Goal: Task Accomplishment & Management: Use online tool/utility

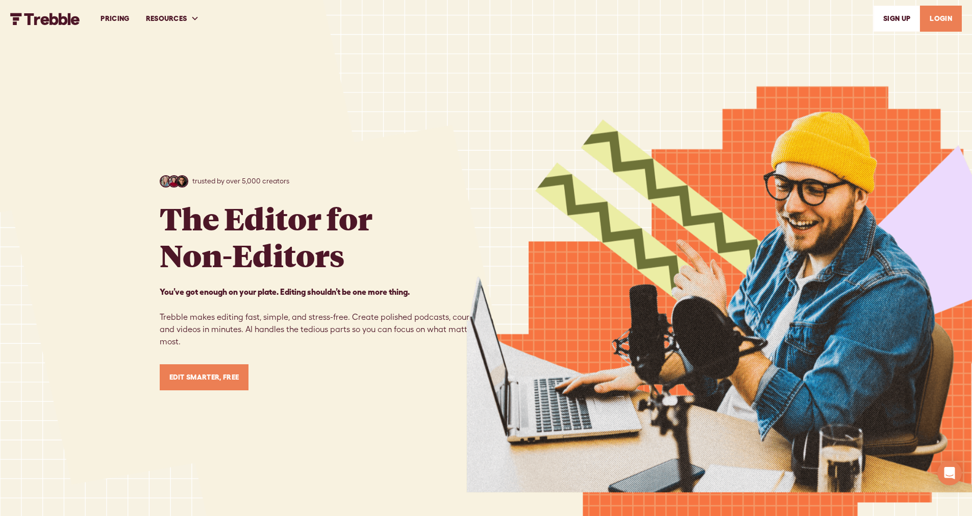
click at [941, 21] on link "LOGIN" at bounding box center [941, 19] width 42 height 26
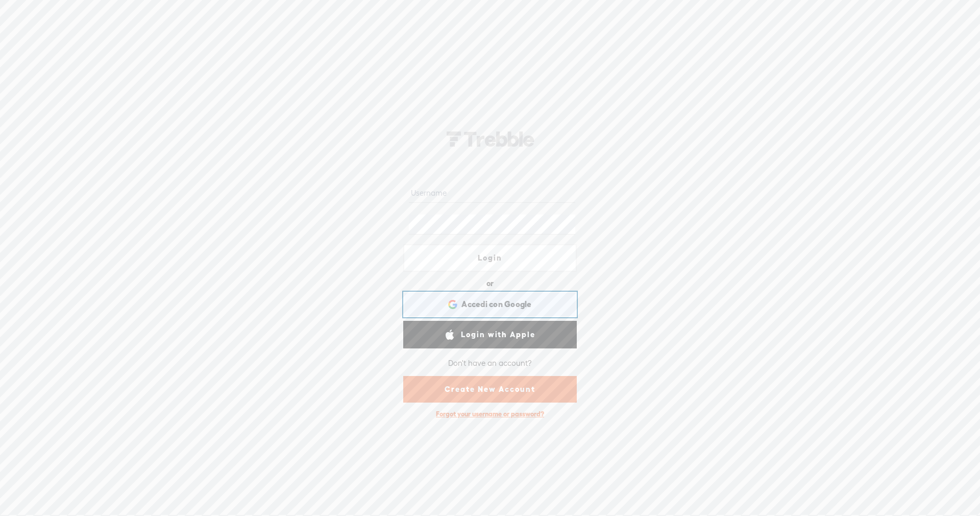
click at [519, 303] on span "Accedi con Google" at bounding box center [496, 304] width 70 height 11
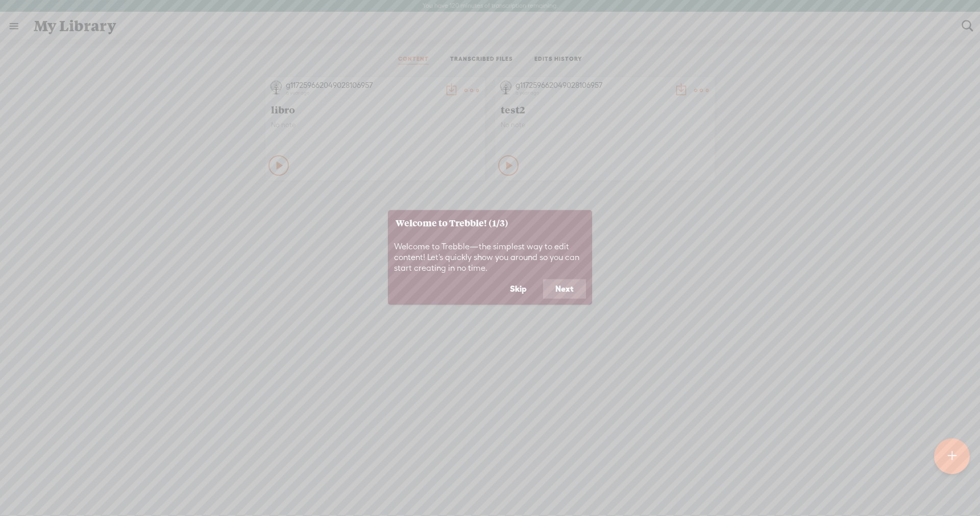
click at [556, 289] on button "Next" at bounding box center [564, 288] width 43 height 19
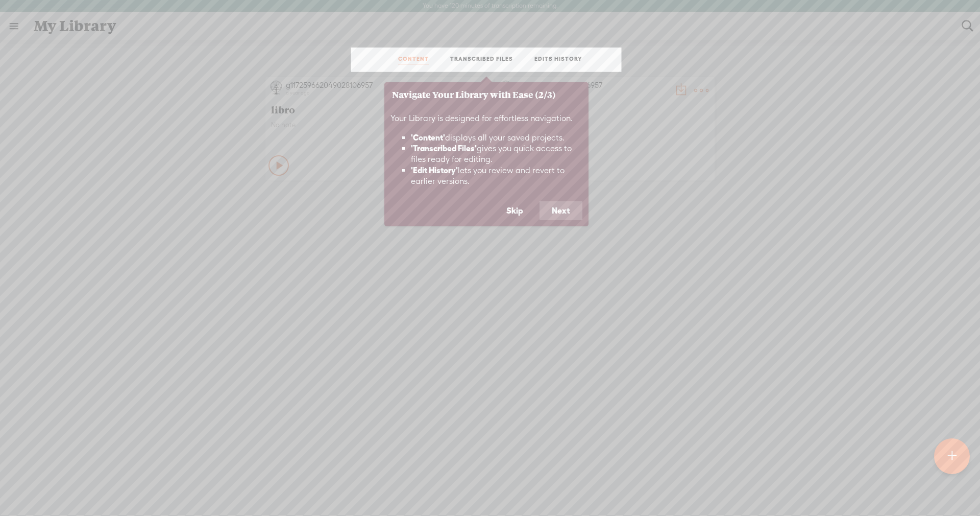
click at [549, 217] on button "Next" at bounding box center [561, 210] width 43 height 19
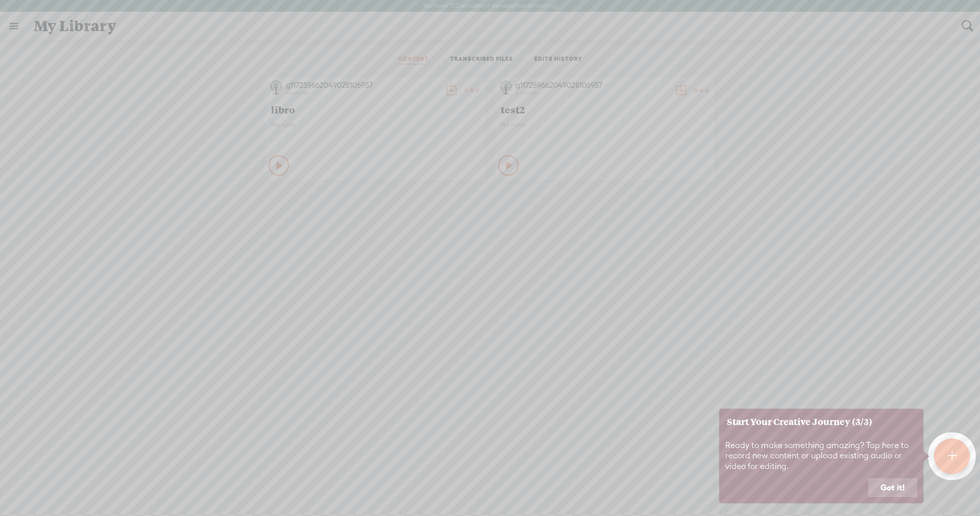
click at [887, 496] on button "Got it!" at bounding box center [892, 487] width 49 height 19
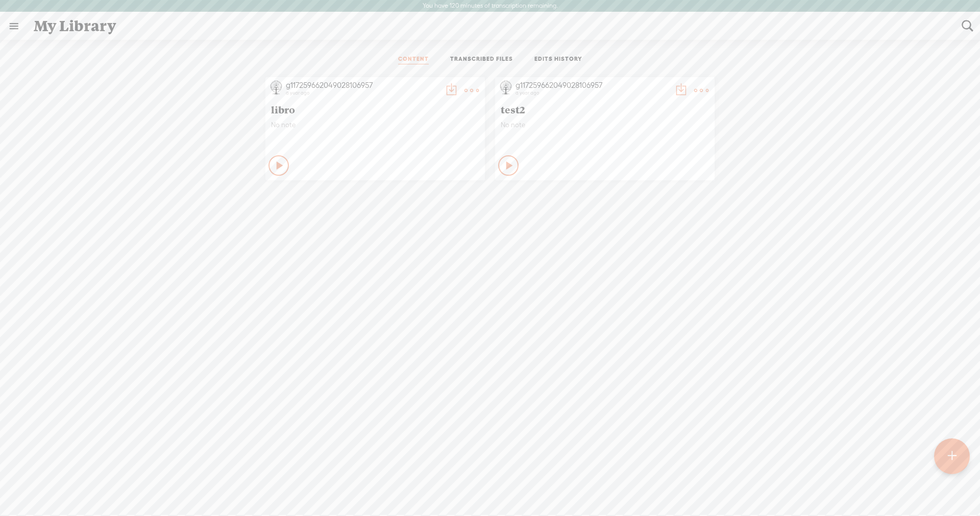
click at [302, 147] on div "No note" at bounding box center [375, 135] width 208 height 31
click at [358, 84] on div "g117259662049028106957" at bounding box center [362, 85] width 153 height 10
click at [271, 113] on span "libro" at bounding box center [375, 109] width 208 height 12
drag, startPoint x: 276, startPoint y: 108, endPoint x: 279, endPoint y: 124, distance: 16.1
click at [277, 108] on span "libro" at bounding box center [375, 109] width 208 height 12
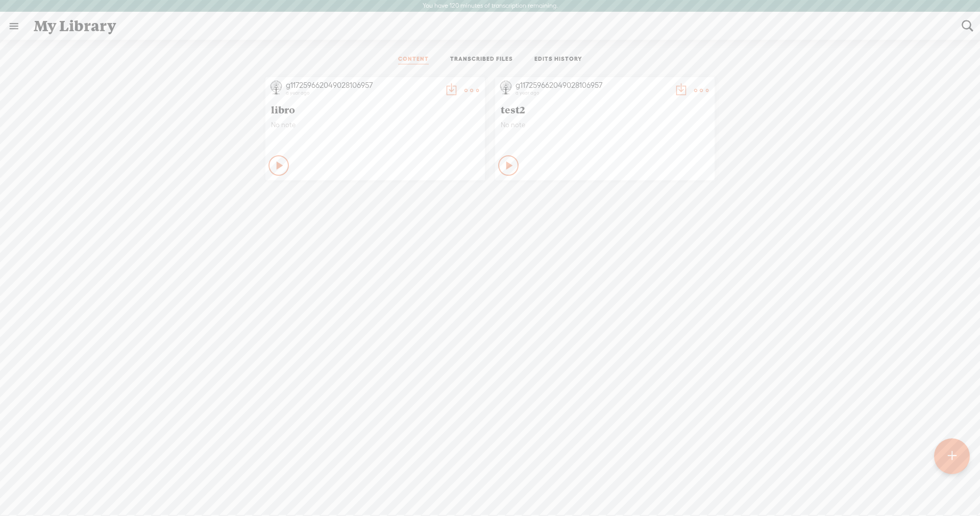
click at [280, 124] on span "No note" at bounding box center [375, 124] width 208 height 9
click at [521, 97] on div "g117259662049028106957 a year ago" at bounding box center [592, 90] width 157 height 20
drag, startPoint x: 509, startPoint y: 112, endPoint x: 507, endPoint y: 92, distance: 20.0
click at [510, 112] on span "test2" at bounding box center [605, 109] width 208 height 12
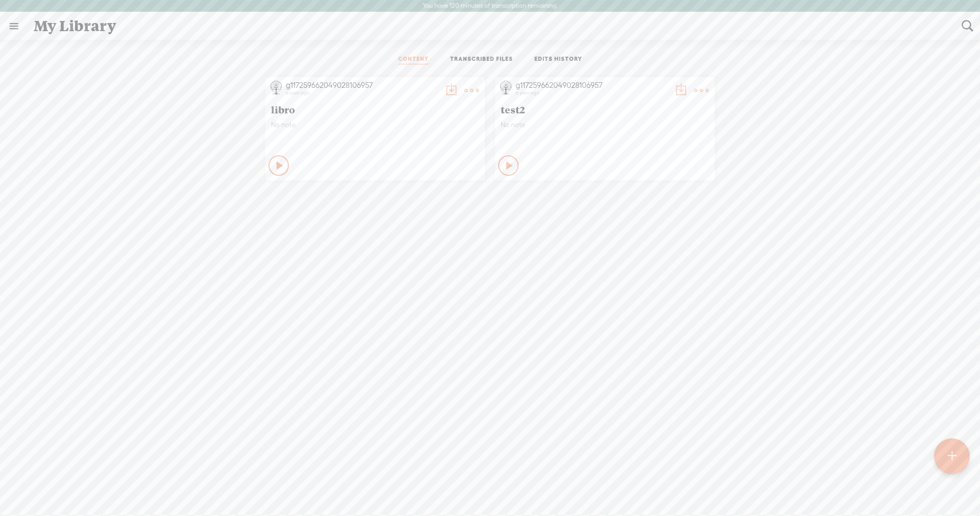
click at [501, 59] on link "TRANSCRIBED FILES" at bounding box center [481, 59] width 63 height 9
click at [218, 123] on span "Stereo Mix.wav" at bounding box center [242, 121] width 56 height 9
click at [759, 126] on div "EDIT" at bounding box center [763, 123] width 15 height 10
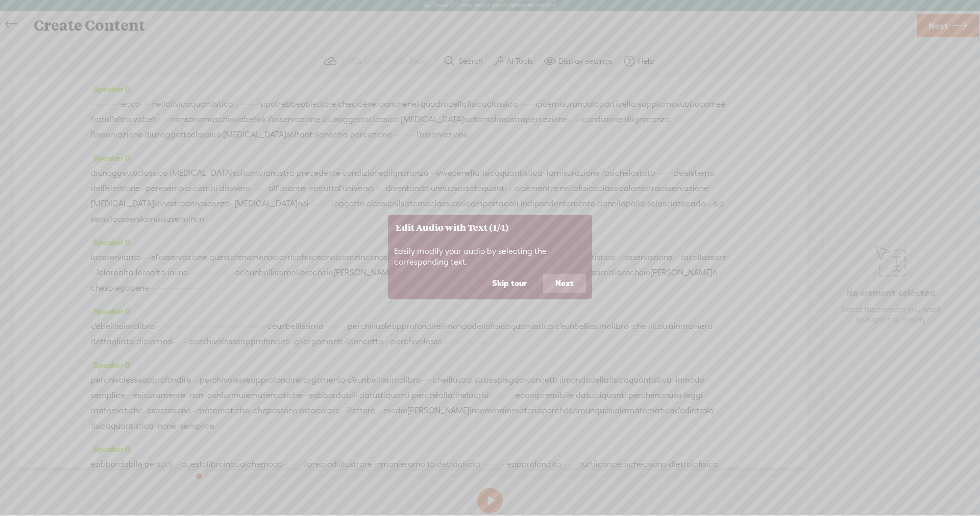
click at [548, 282] on button "Next" at bounding box center [564, 283] width 43 height 19
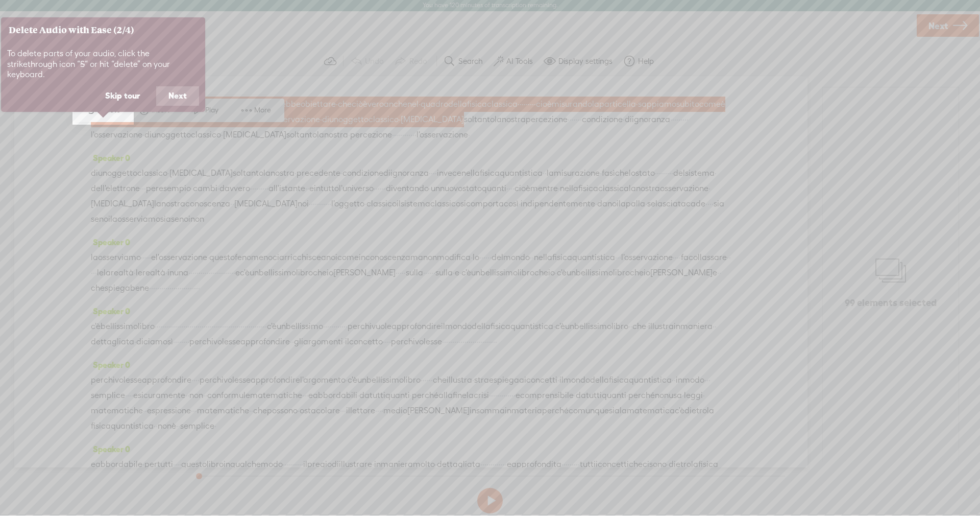
scroll to position [0, 0]
click at [188, 88] on button "Next" at bounding box center [177, 96] width 43 height 19
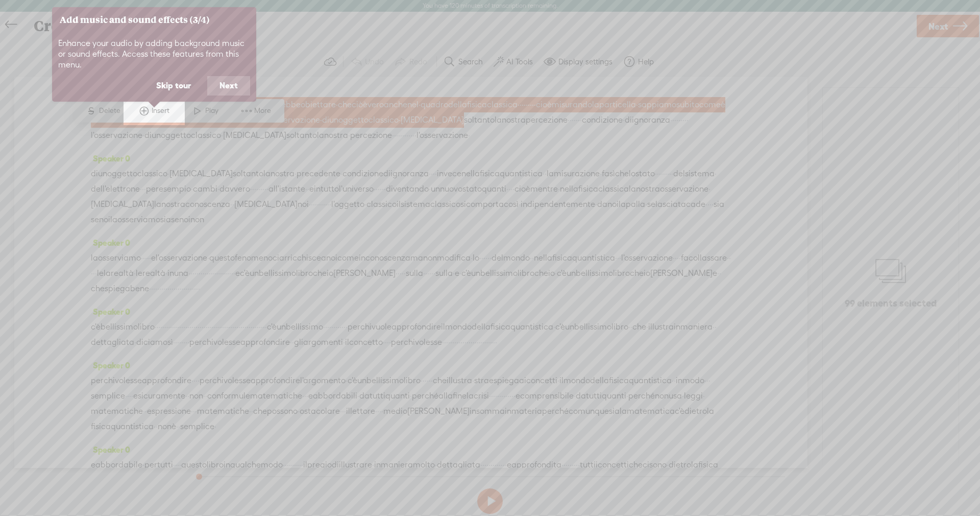
click at [226, 86] on button "Next" at bounding box center [228, 85] width 43 height 19
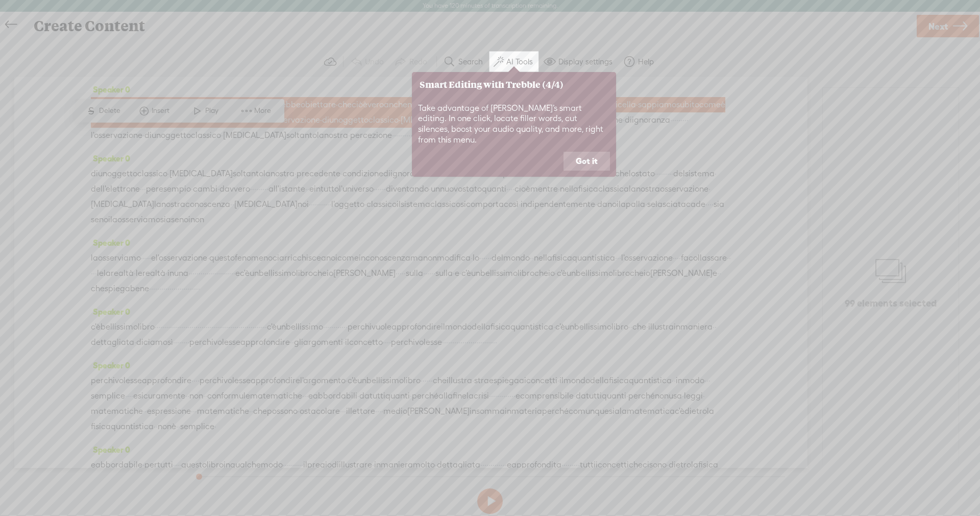
click at [578, 155] on button "Got it" at bounding box center [587, 161] width 46 height 19
